Goal: Task Accomplishment & Management: Manage account settings

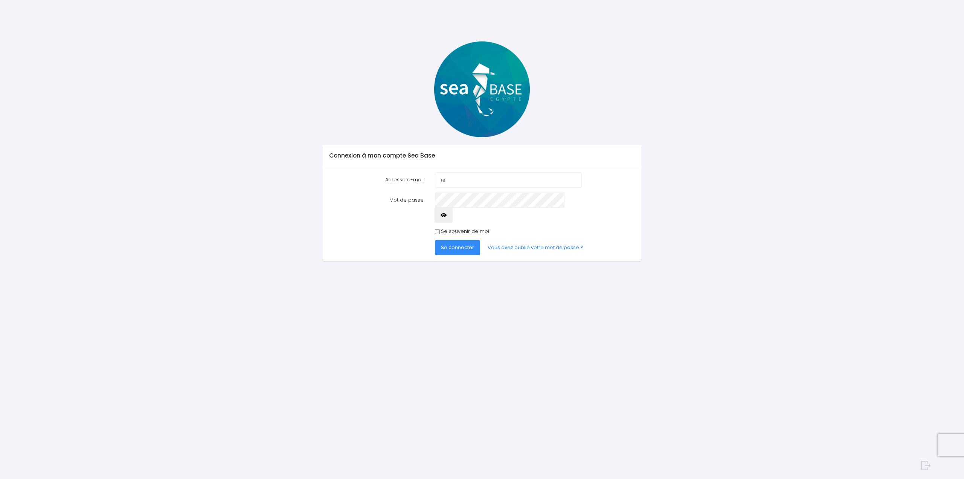
type input "[EMAIL_ADDRESS][DOMAIN_NAME]"
click at [435, 240] on button "Se connecter" at bounding box center [457, 247] width 45 height 15
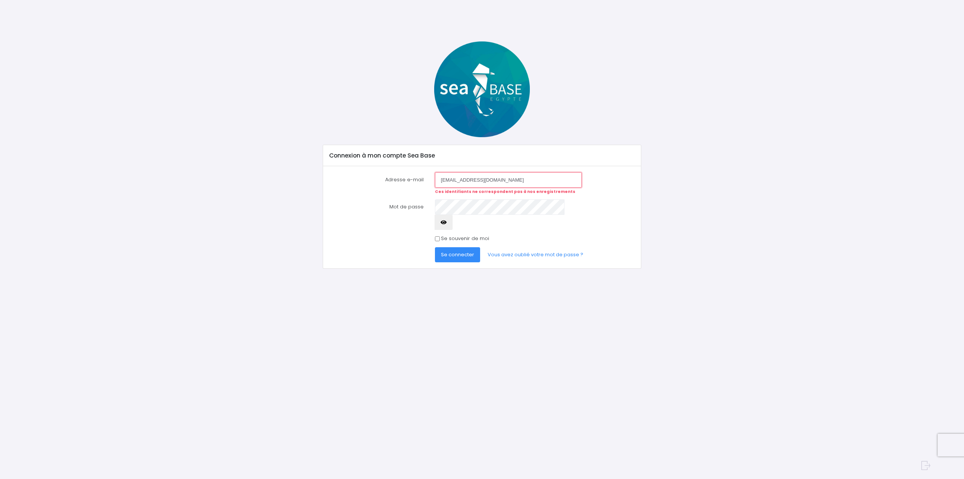
click at [501, 182] on input "[EMAIL_ADDRESS][DOMAIN_NAME]" at bounding box center [508, 179] width 147 height 15
drag, startPoint x: 462, startPoint y: 180, endPoint x: 469, endPoint y: 179, distance: 7.6
click at [462, 180] on input "[EMAIL_ADDRESS][DOMAIN_NAME]" at bounding box center [508, 179] width 147 height 15
type input "remycavalllier@wanadoo.fr"
click at [435, 247] on button "Se connecter" at bounding box center [457, 254] width 45 height 15
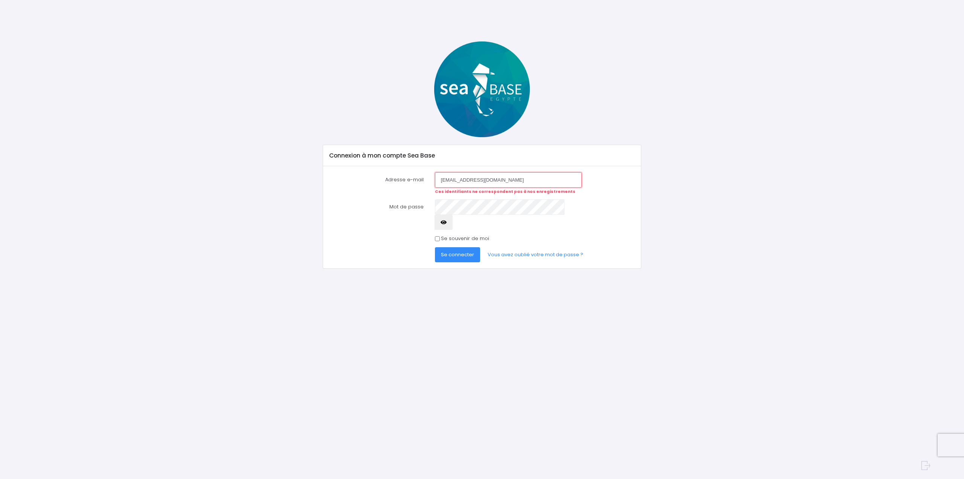
click at [509, 180] on input "remycavalllier@wanadoo.fr" at bounding box center [508, 179] width 147 height 15
click at [464, 179] on input "remycavalllier@wanadoo.fr" at bounding box center [508, 179] width 147 height 15
click at [505, 180] on input "[EMAIL_ADDRESS][DOMAIN_NAME]" at bounding box center [508, 179] width 147 height 15
click at [510, 180] on input "remycavallier@wanadoo.fr" at bounding box center [508, 179] width 147 height 15
type input "remycavallier@wanadoo.fr"
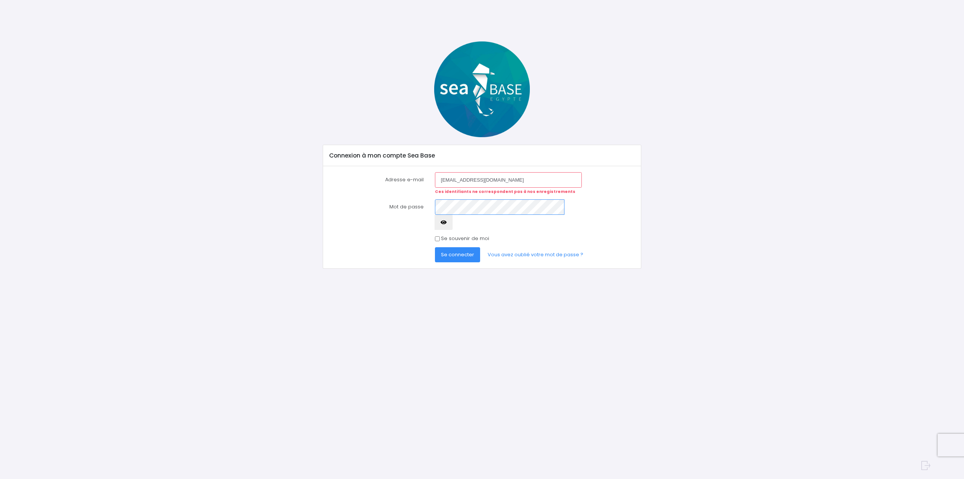
click at [435, 247] on button "Se connecter" at bounding box center [457, 254] width 45 height 15
click at [524, 247] on link "Vous avez oublié votre mot de passe ?" at bounding box center [536, 254] width 108 height 15
click at [435, 247] on button "Se connecter" at bounding box center [457, 254] width 45 height 15
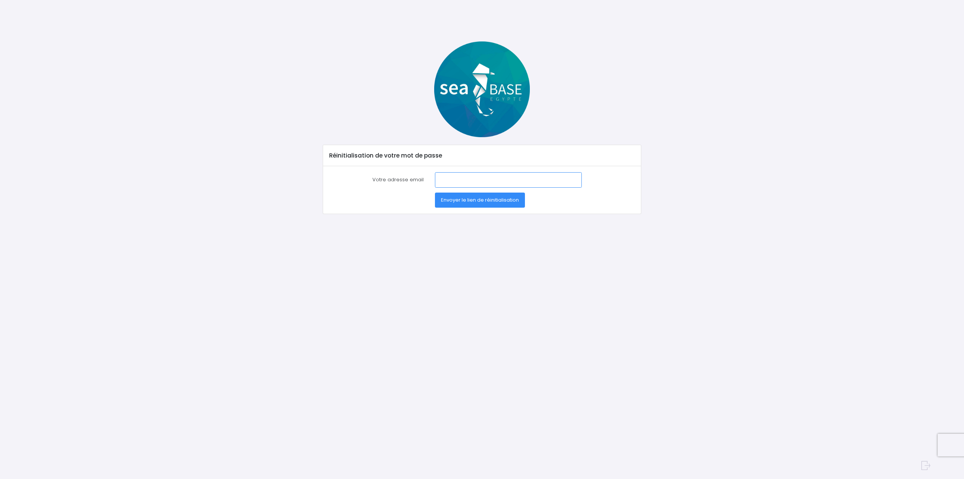
click at [454, 178] on input "Votre adresse email" at bounding box center [508, 179] width 147 height 15
click at [466, 179] on input "remycavalllier@wanadoo.fr" at bounding box center [508, 179] width 147 height 15
type input "remycavallier@wanadoo.fr"
click at [482, 195] on button "Envoyer le lien de réinitialisation" at bounding box center [480, 199] width 90 height 15
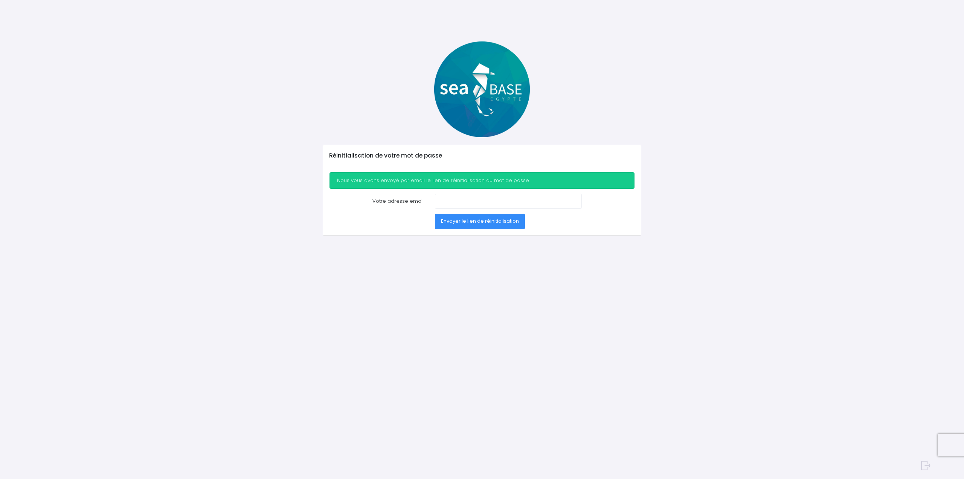
click at [393, 217] on div "Envoyer le lien de réinitialisation" at bounding box center [482, 221] width 317 height 15
click at [458, 204] on input "Votre adresse email" at bounding box center [508, 201] width 147 height 15
click at [376, 268] on div "Réinitialisation de votre mot de passe Nous vous avons envoyé par email le lien…" at bounding box center [482, 246] width 495 height 411
drag, startPoint x: 388, startPoint y: 310, endPoint x: 388, endPoint y: 295, distance: 15.1
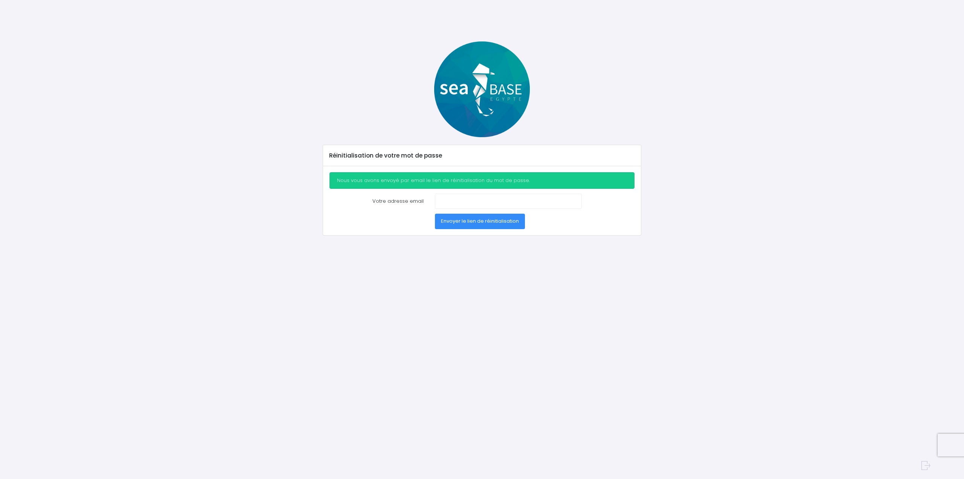
click at [388, 310] on div "Réinitialisation de votre mot de passe Nous vous avons envoyé par email le lien…" at bounding box center [482, 246] width 495 height 411
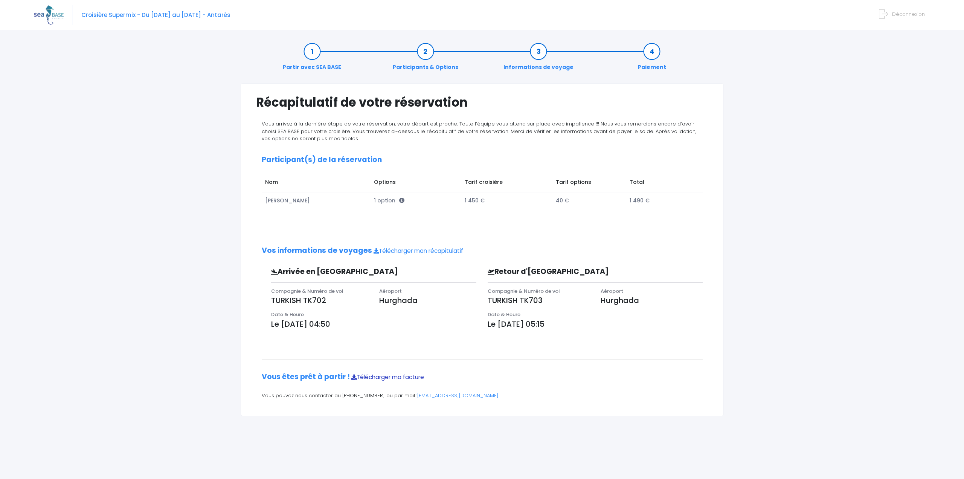
click at [396, 376] on link "Télécharger ma facture" at bounding box center [387, 377] width 73 height 8
